Goal: Task Accomplishment & Management: Manage account settings

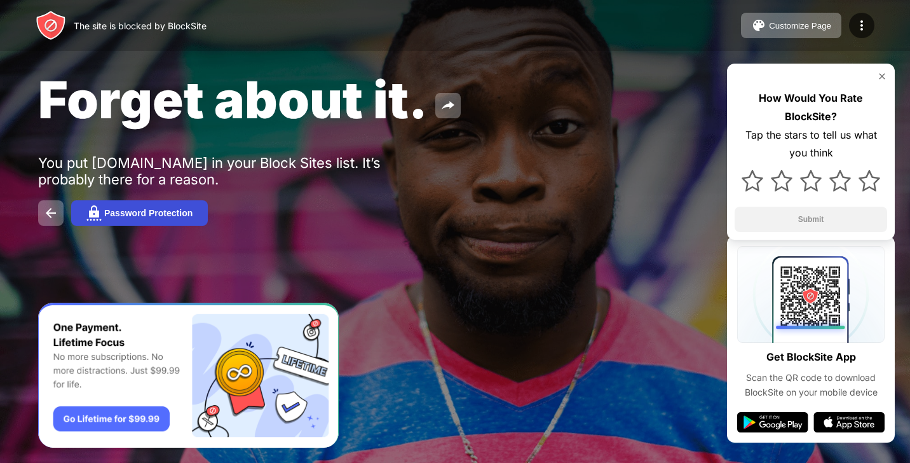
click at [165, 212] on div "Password Protection" at bounding box center [148, 213] width 88 height 10
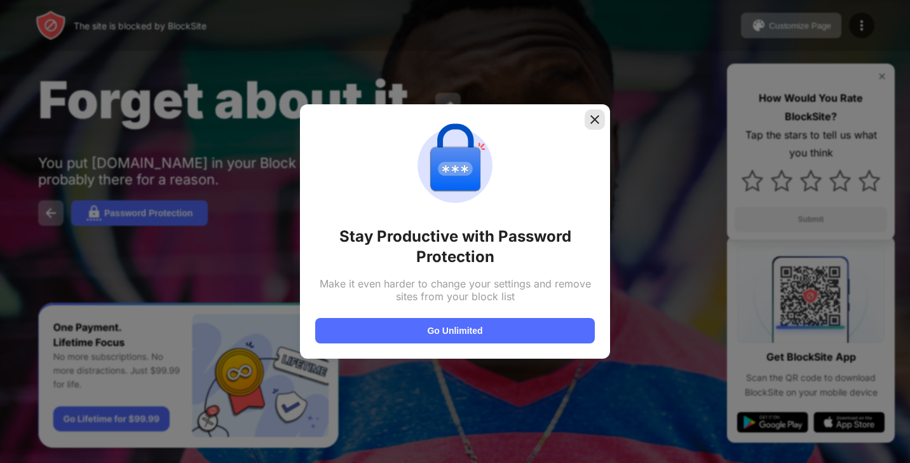
click at [593, 117] on img at bounding box center [595, 119] width 13 height 13
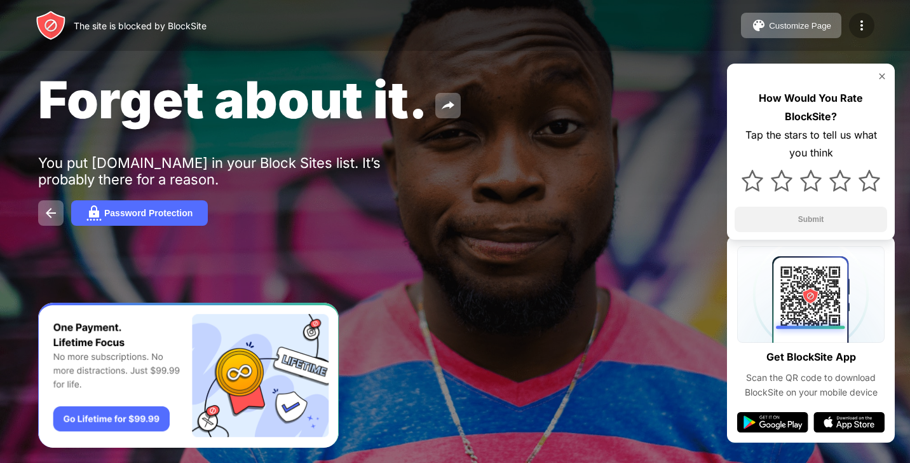
click at [859, 21] on img at bounding box center [861, 25] width 15 height 15
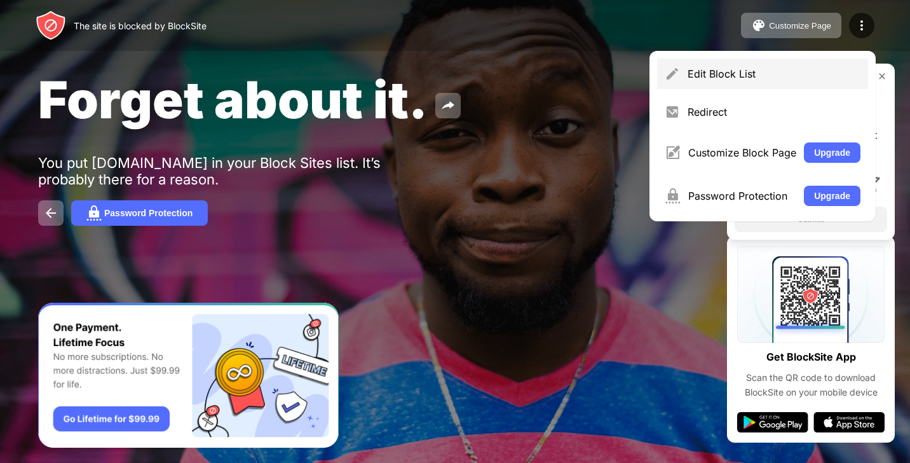
click at [770, 76] on div "Edit Block List" at bounding box center [774, 73] width 173 height 13
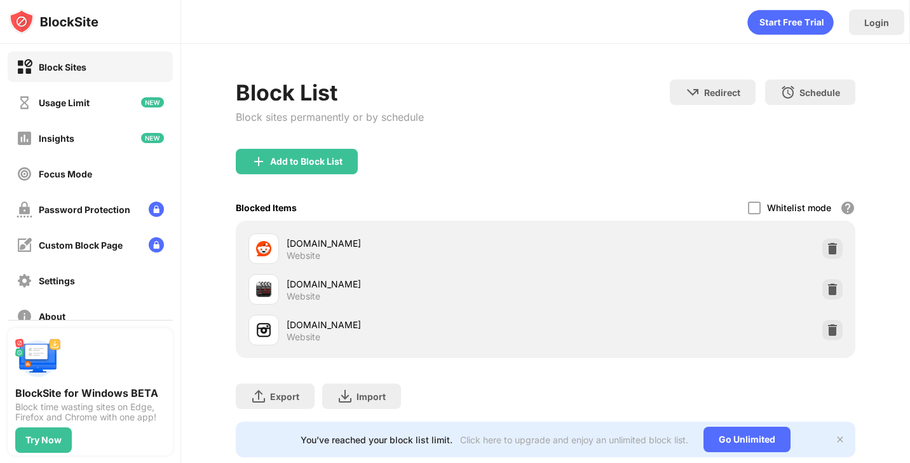
scroll to position [29, 0]
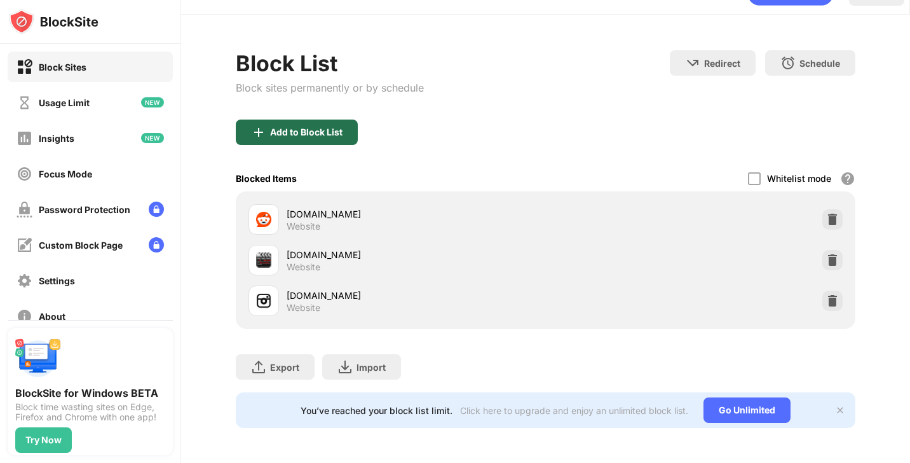
click at [280, 127] on div "Add to Block List" at bounding box center [306, 132] width 72 height 10
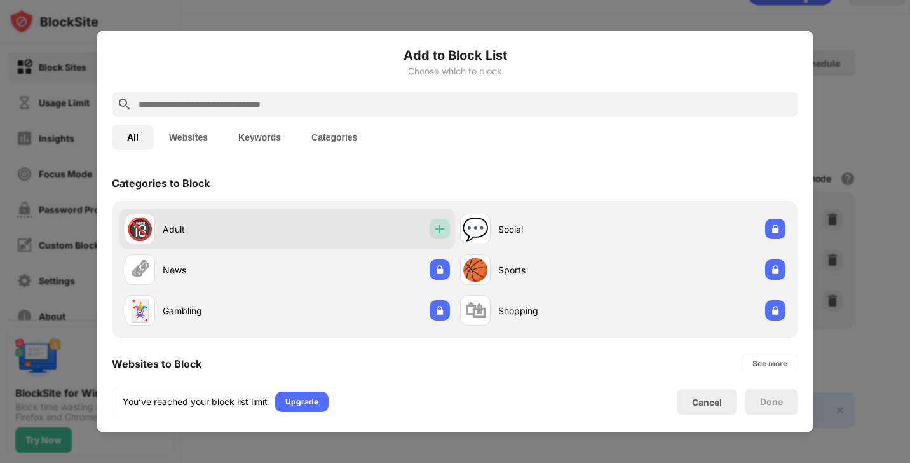
click at [436, 235] on div at bounding box center [440, 229] width 20 height 20
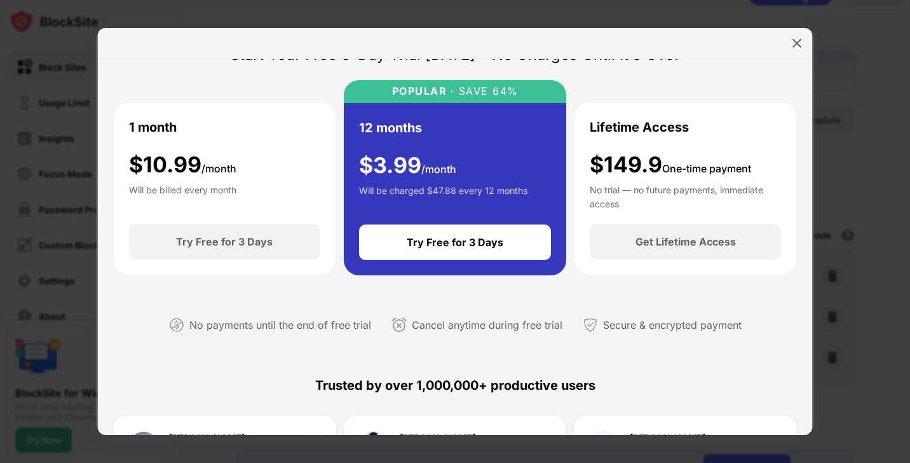
scroll to position [48, 0]
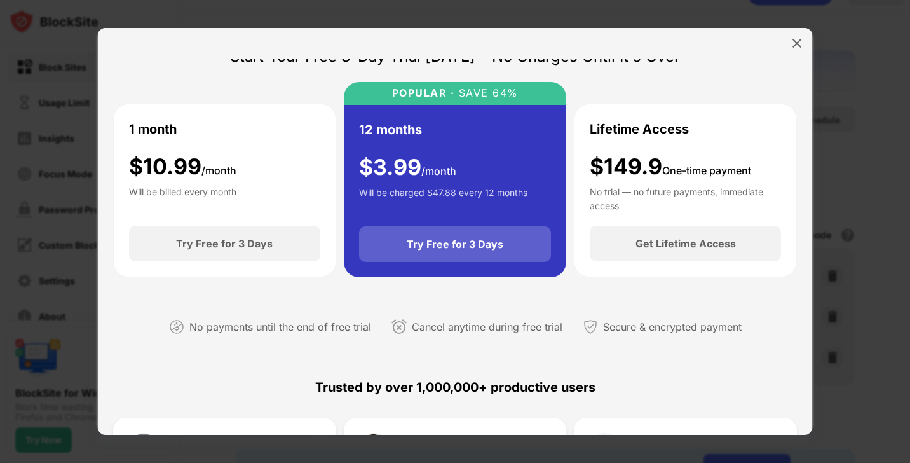
click at [427, 233] on div "Try Free for 3 Days" at bounding box center [455, 244] width 193 height 36
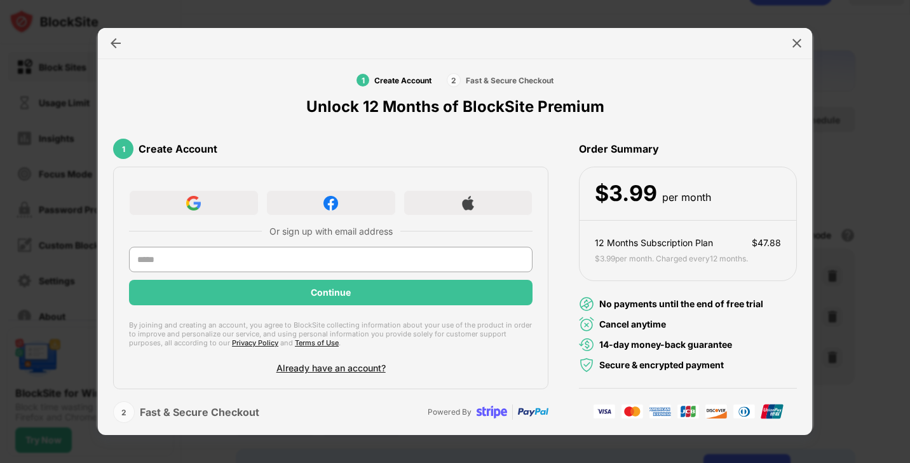
scroll to position [16, 0]
click at [358, 263] on input "text" at bounding box center [331, 259] width 404 height 25
type input "**********"
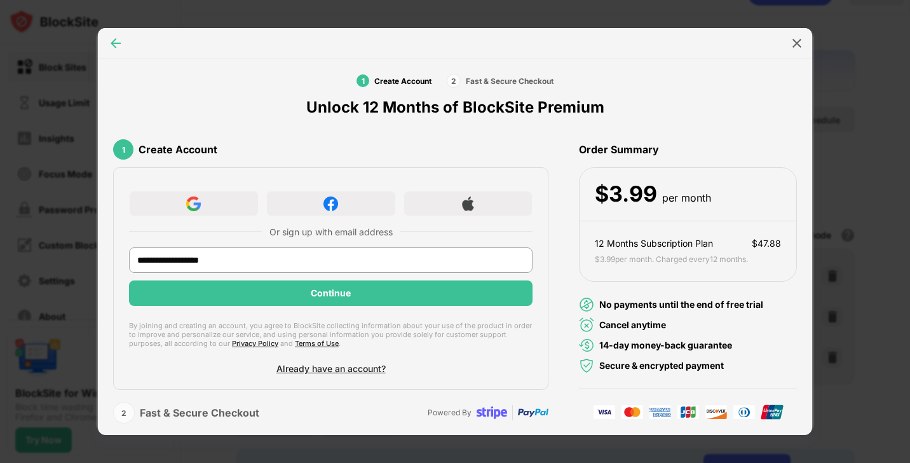
click at [118, 45] on img at bounding box center [115, 43] width 13 height 13
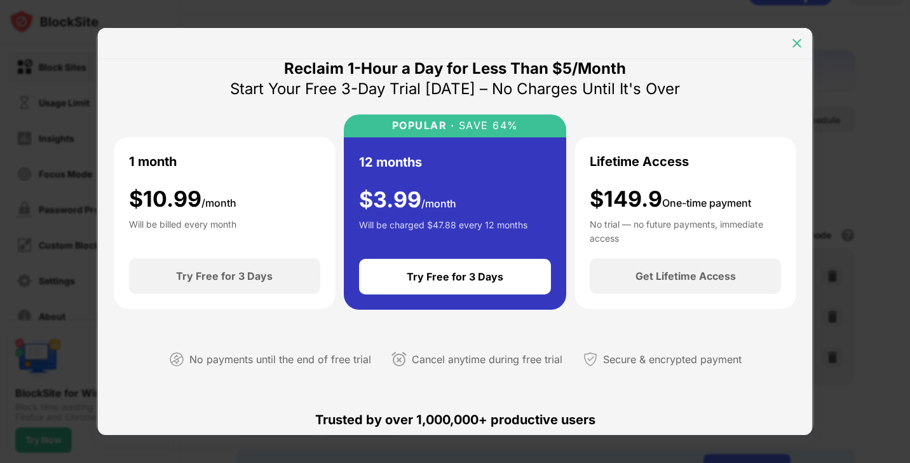
click at [798, 39] on img at bounding box center [797, 43] width 13 height 13
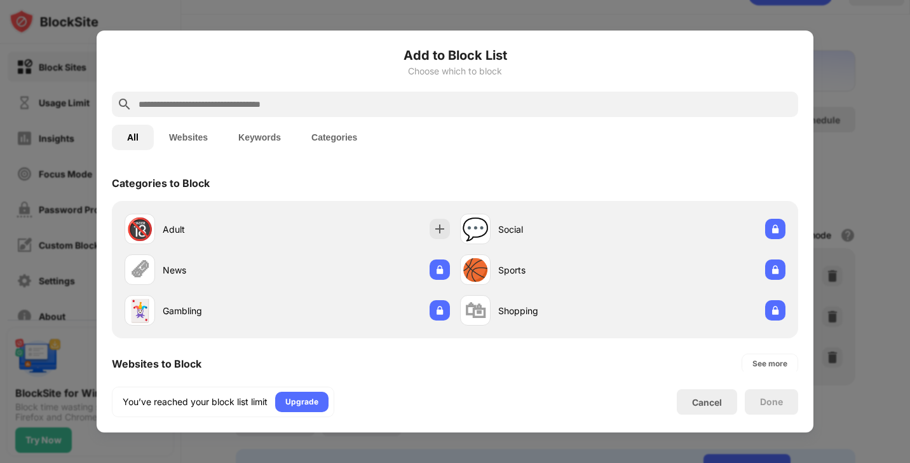
click at [274, 138] on button "Keywords" at bounding box center [259, 137] width 73 height 25
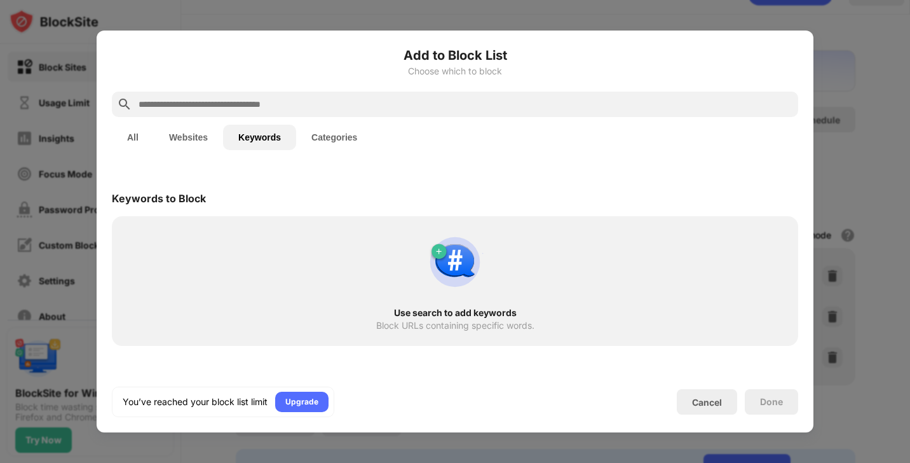
scroll to position [0, 0]
click at [694, 398] on div "Cancel" at bounding box center [707, 402] width 30 height 11
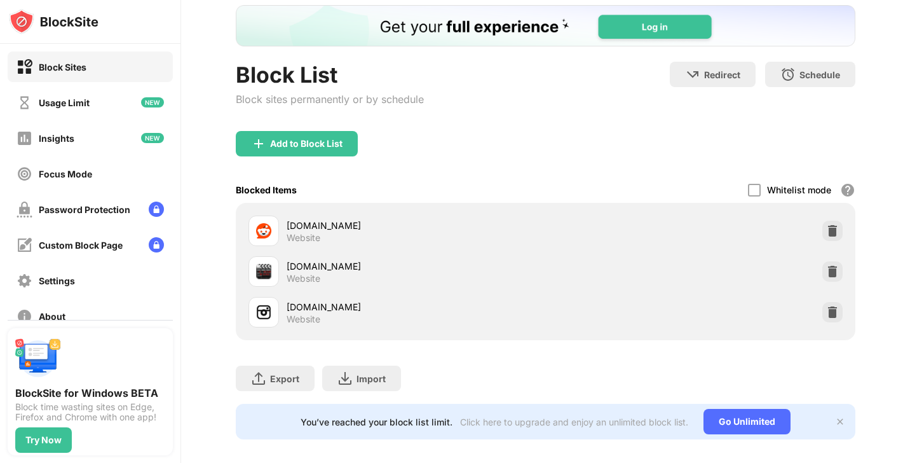
click at [90, 71] on div "Block Sites" at bounding box center [90, 66] width 165 height 31
click at [84, 103] on div "Usage Limit" at bounding box center [64, 102] width 51 height 11
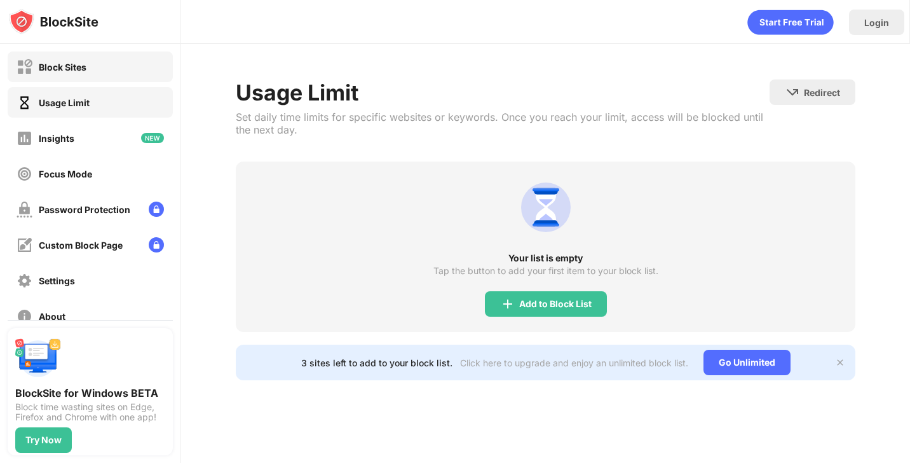
click at [95, 72] on div "Block Sites" at bounding box center [90, 66] width 165 height 31
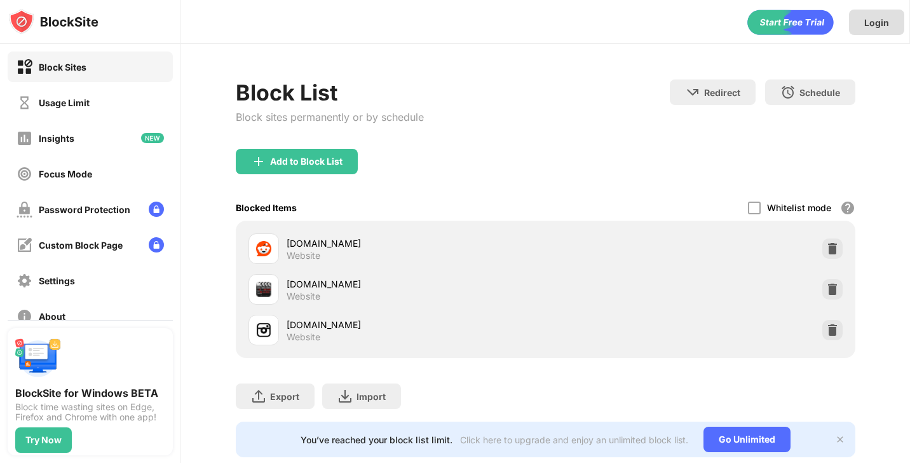
click at [886, 12] on div "Login" at bounding box center [876, 22] width 55 height 25
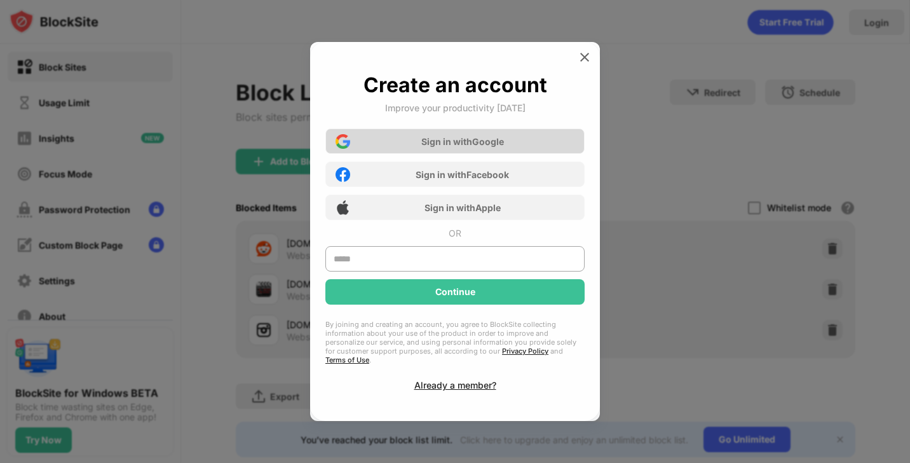
click at [534, 144] on div "Sign in with Google" at bounding box center [454, 140] width 259 height 25
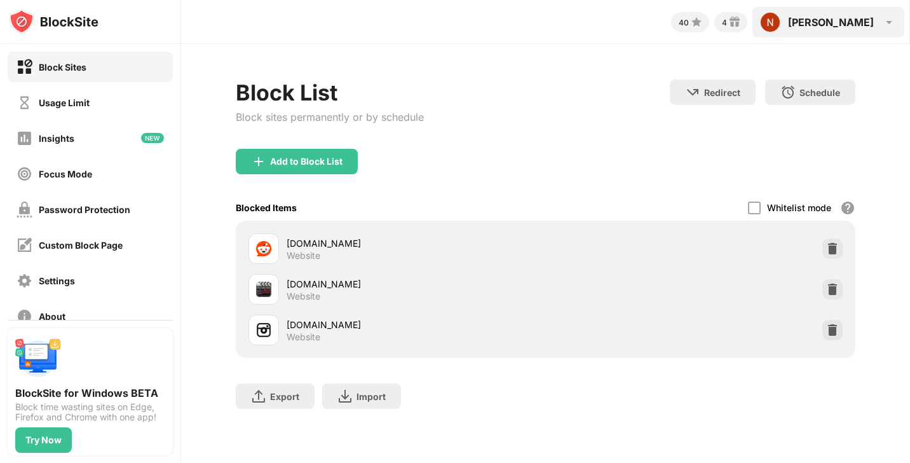
click at [857, 20] on div "[PERSON_NAME]" at bounding box center [831, 22] width 86 height 13
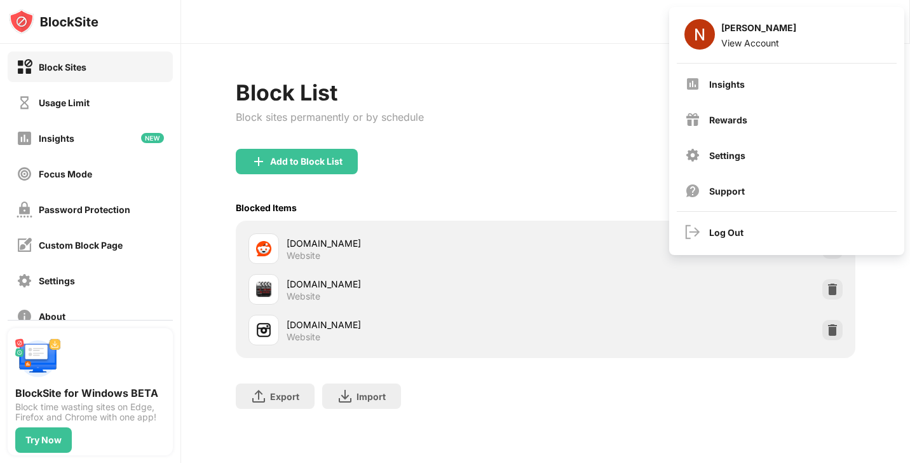
click at [513, 158] on div "Add to Block List" at bounding box center [546, 172] width 620 height 46
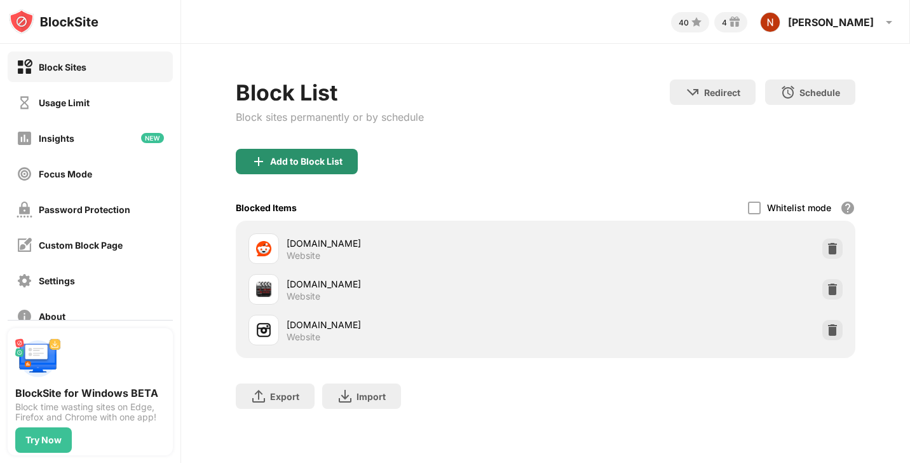
click at [297, 163] on div "Add to Block List" at bounding box center [306, 161] width 72 height 10
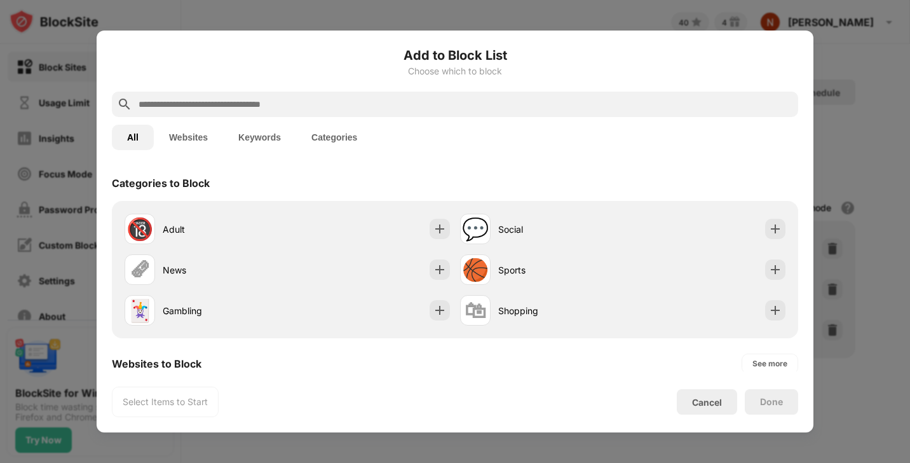
click at [256, 130] on button "Keywords" at bounding box center [259, 137] width 73 height 25
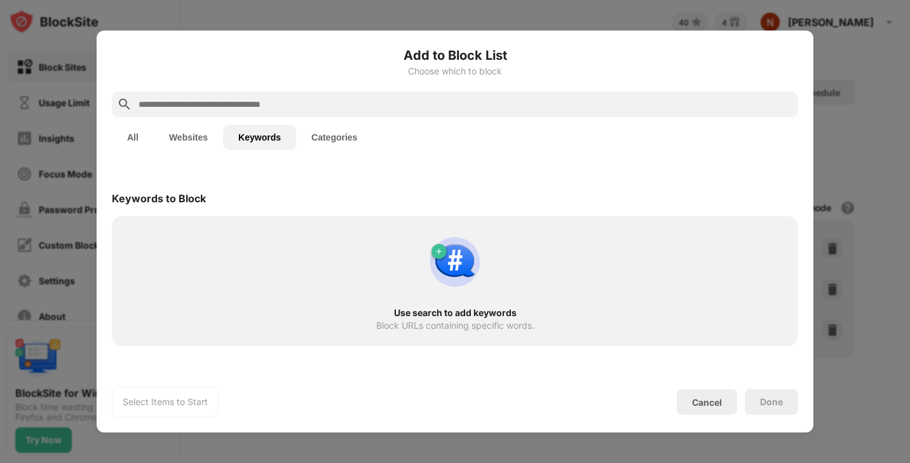
click at [190, 145] on button "Websites" at bounding box center [188, 137] width 69 height 25
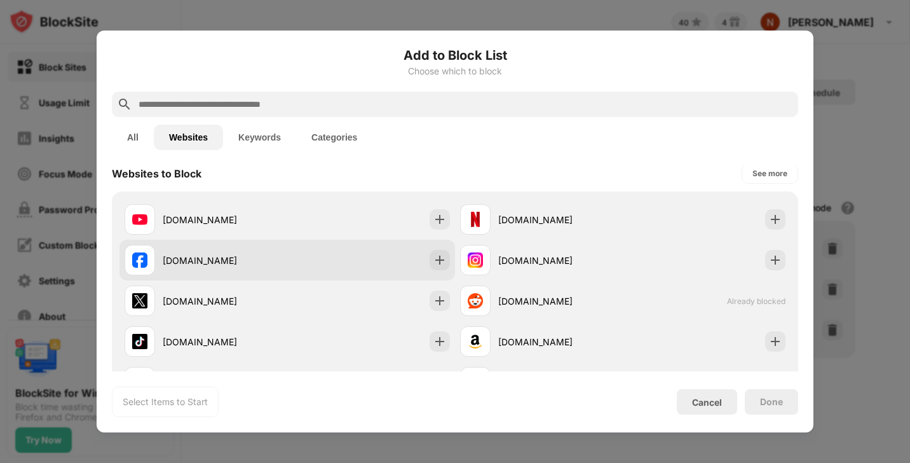
scroll to position [6, 0]
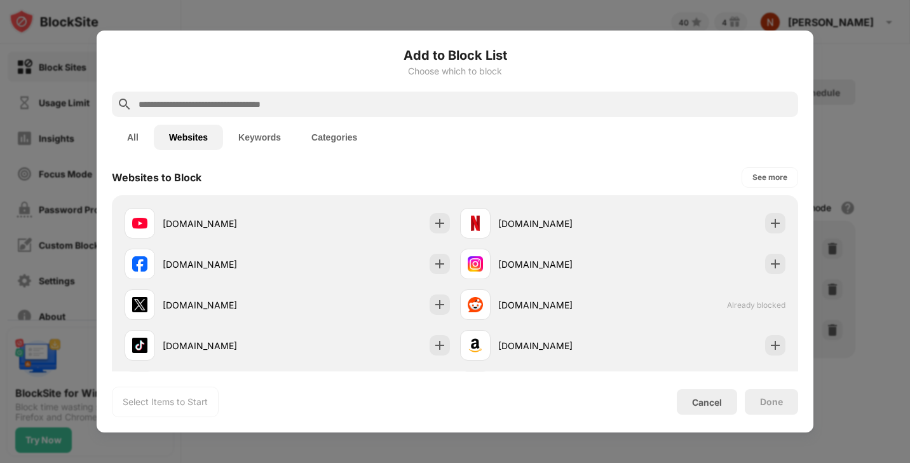
click at [134, 134] on button "All" at bounding box center [133, 137] width 42 height 25
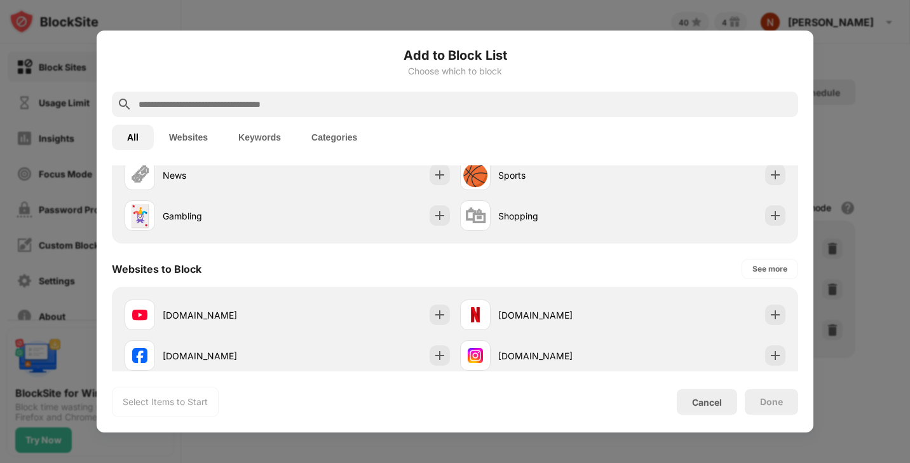
scroll to position [0, 0]
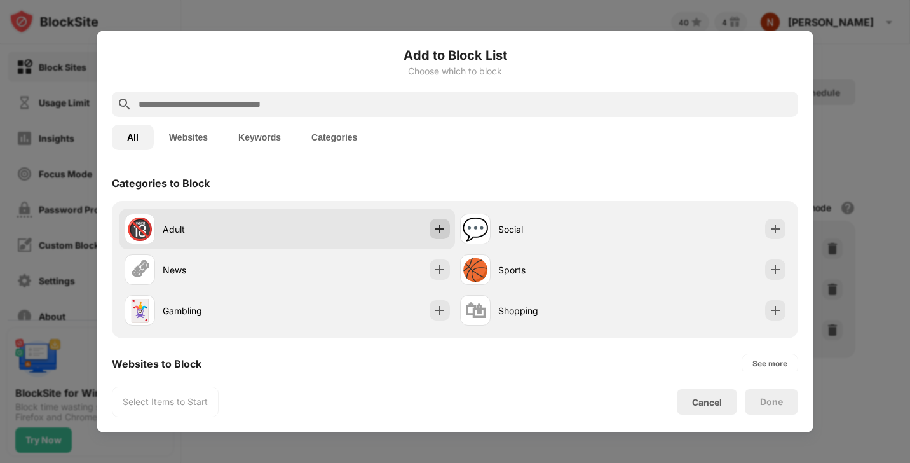
click at [434, 228] on img at bounding box center [440, 229] width 13 height 13
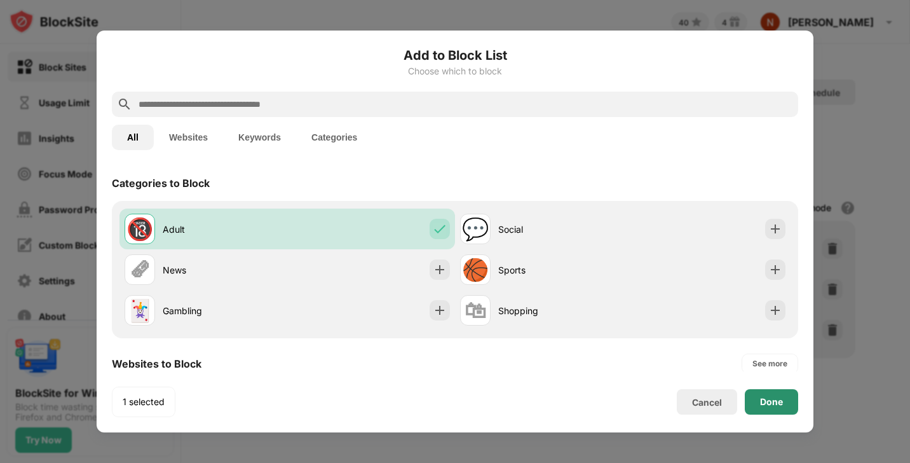
click at [781, 401] on div "Done" at bounding box center [771, 402] width 23 height 10
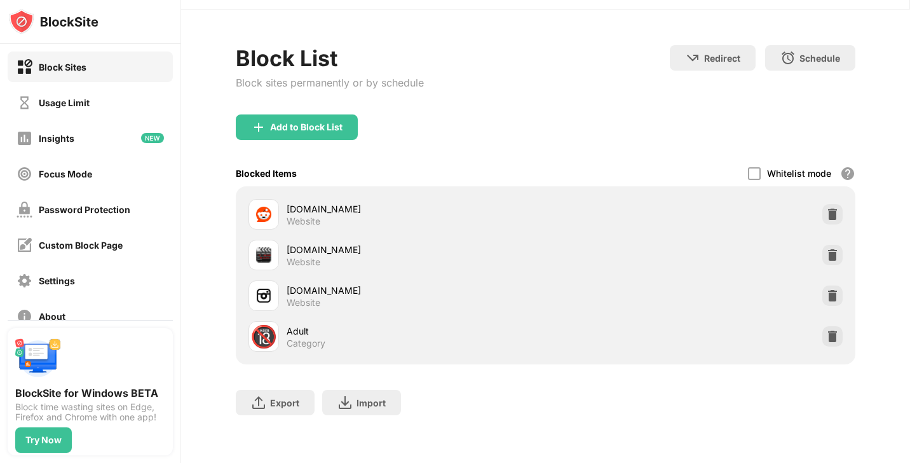
scroll to position [33, 0]
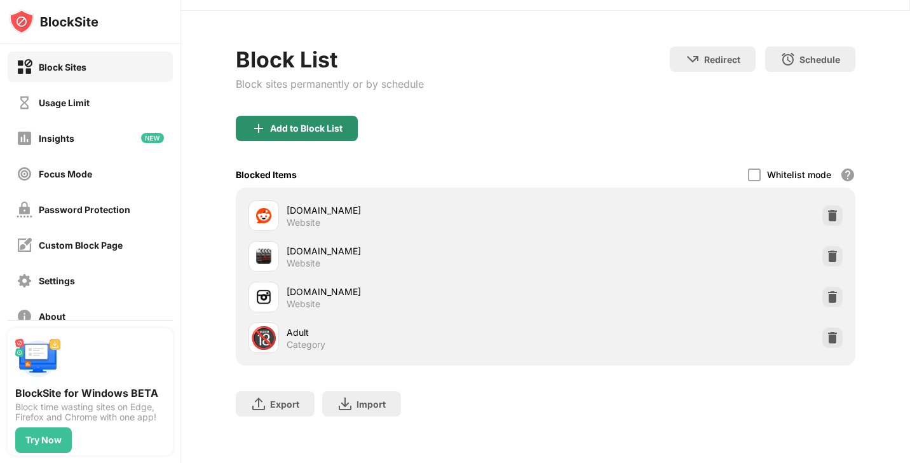
click at [294, 127] on div "Add to Block List" at bounding box center [306, 128] width 72 height 10
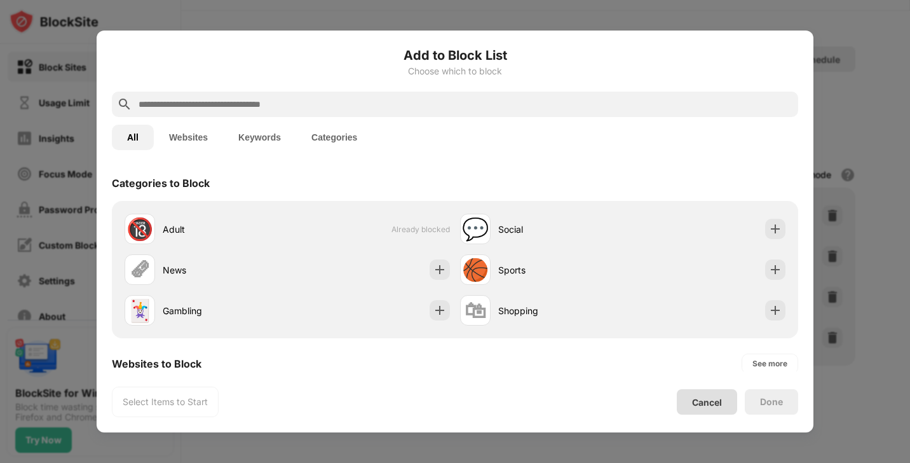
click at [709, 401] on div "Cancel" at bounding box center [707, 402] width 30 height 11
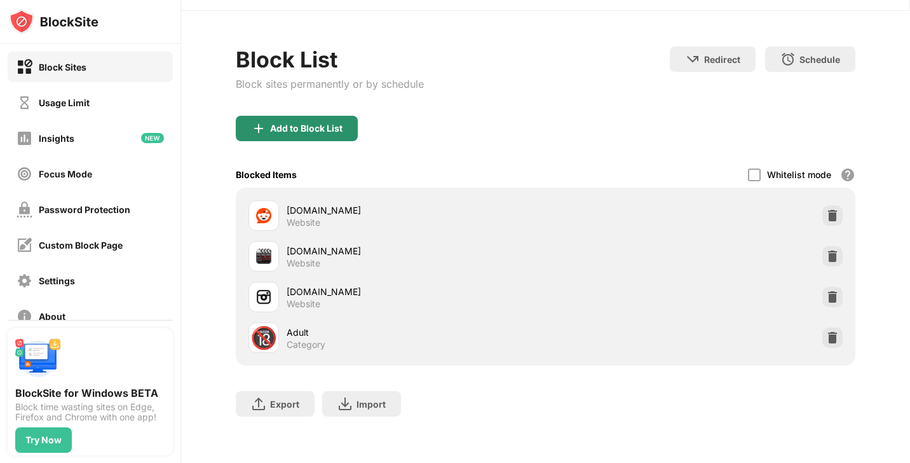
click at [329, 120] on div "Add to Block List" at bounding box center [297, 128] width 122 height 25
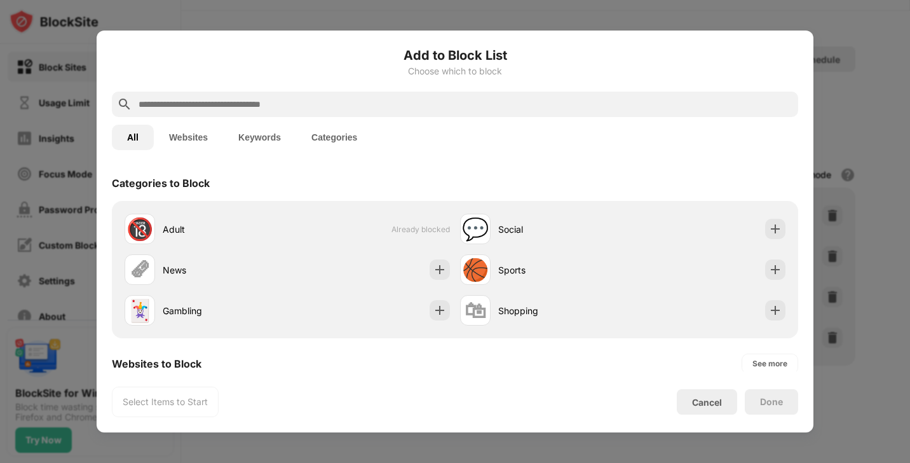
click at [272, 135] on button "Keywords" at bounding box center [259, 137] width 73 height 25
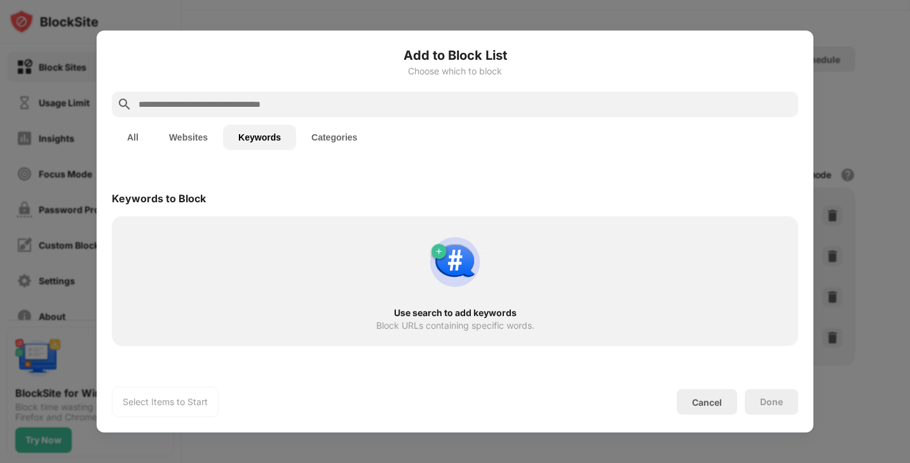
click at [327, 105] on input "text" at bounding box center [465, 104] width 656 height 15
click at [339, 147] on button "Categories" at bounding box center [334, 137] width 76 height 25
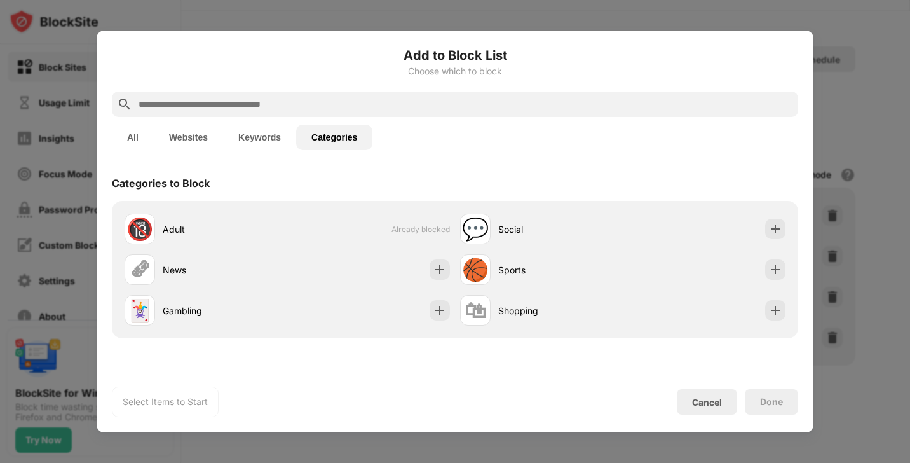
click at [269, 140] on button "Keywords" at bounding box center [259, 137] width 73 height 25
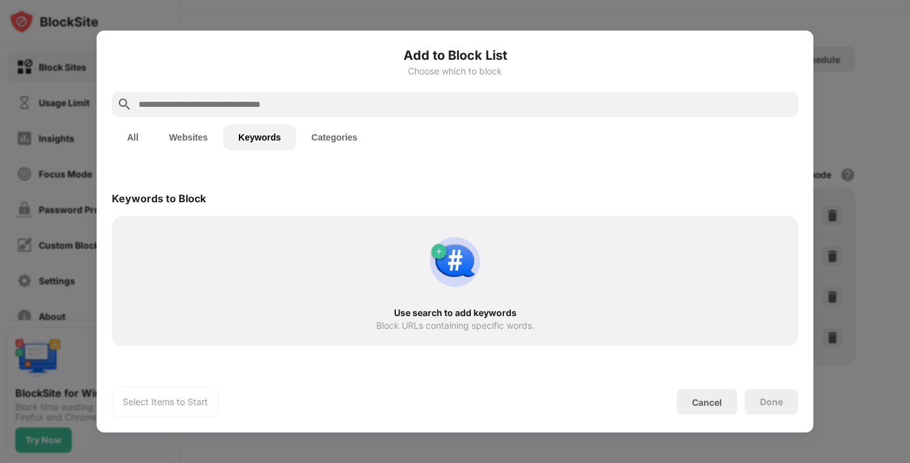
click at [242, 107] on input "text" at bounding box center [465, 104] width 656 height 15
click at [716, 405] on div "Cancel" at bounding box center [707, 402] width 30 height 11
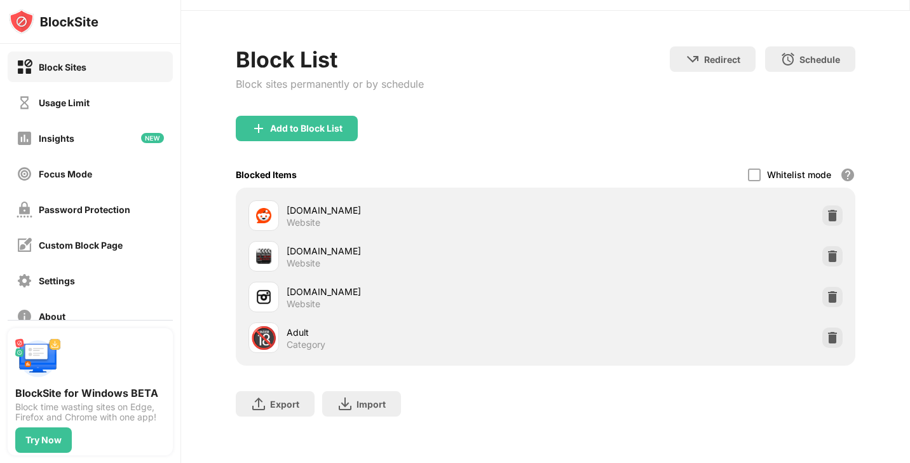
click at [540, 201] on div "[DOMAIN_NAME] Website" at bounding box center [398, 215] width 298 height 31
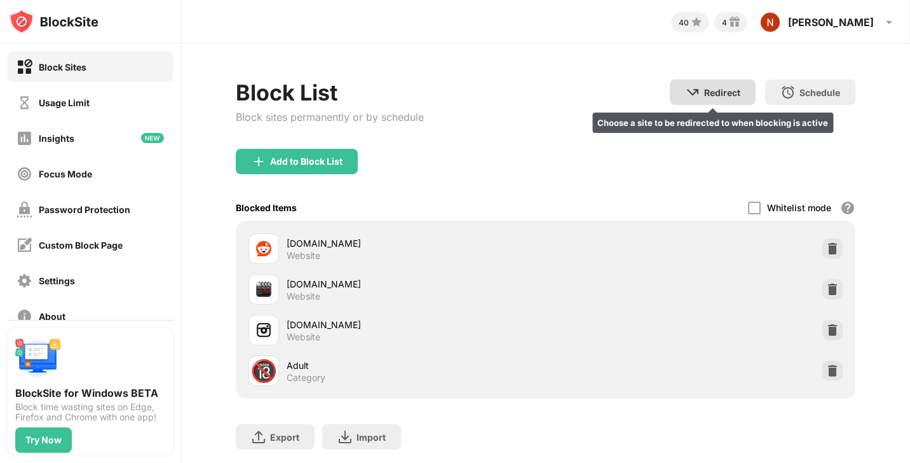
click at [729, 88] on div "Redirect" at bounding box center [722, 92] width 36 height 11
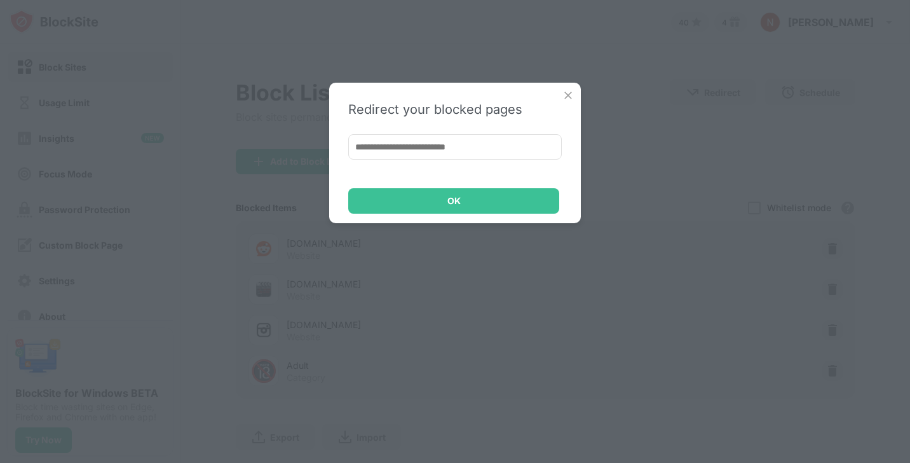
click at [568, 94] on img at bounding box center [568, 95] width 13 height 13
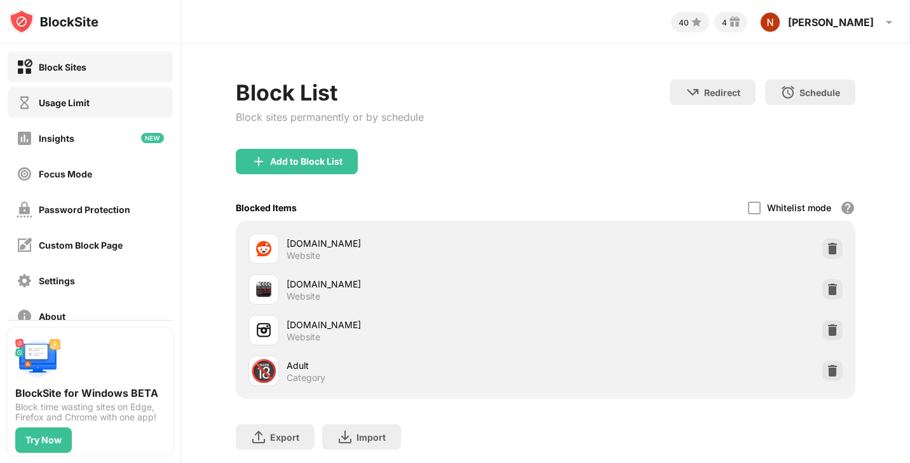
click at [115, 97] on div "Usage Limit" at bounding box center [90, 102] width 165 height 31
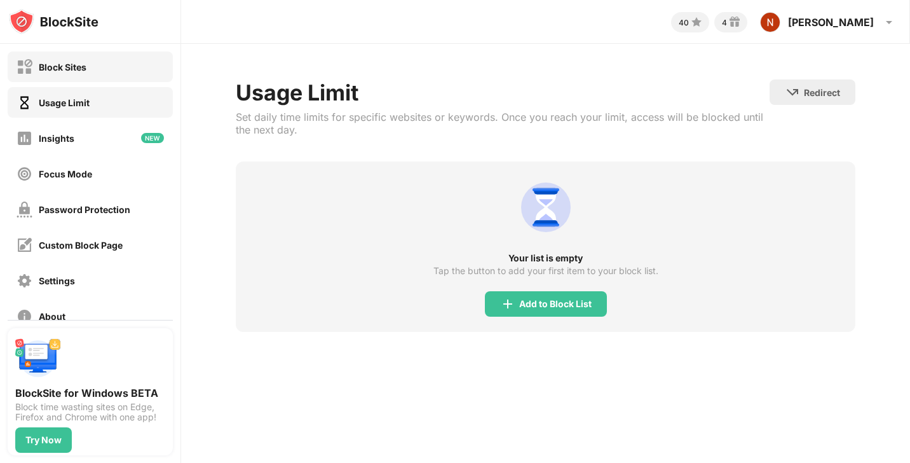
click at [126, 63] on div "Block Sites" at bounding box center [90, 66] width 165 height 31
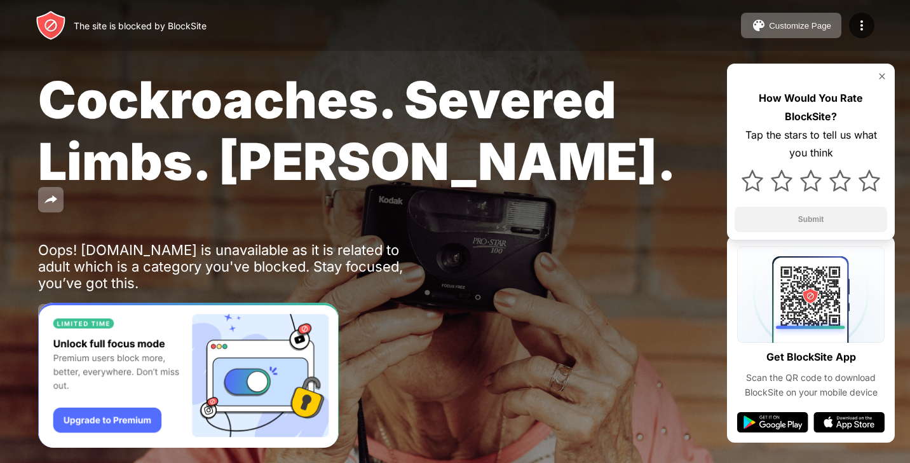
click at [887, 75] on img at bounding box center [882, 76] width 10 height 10
